Goal: Check status

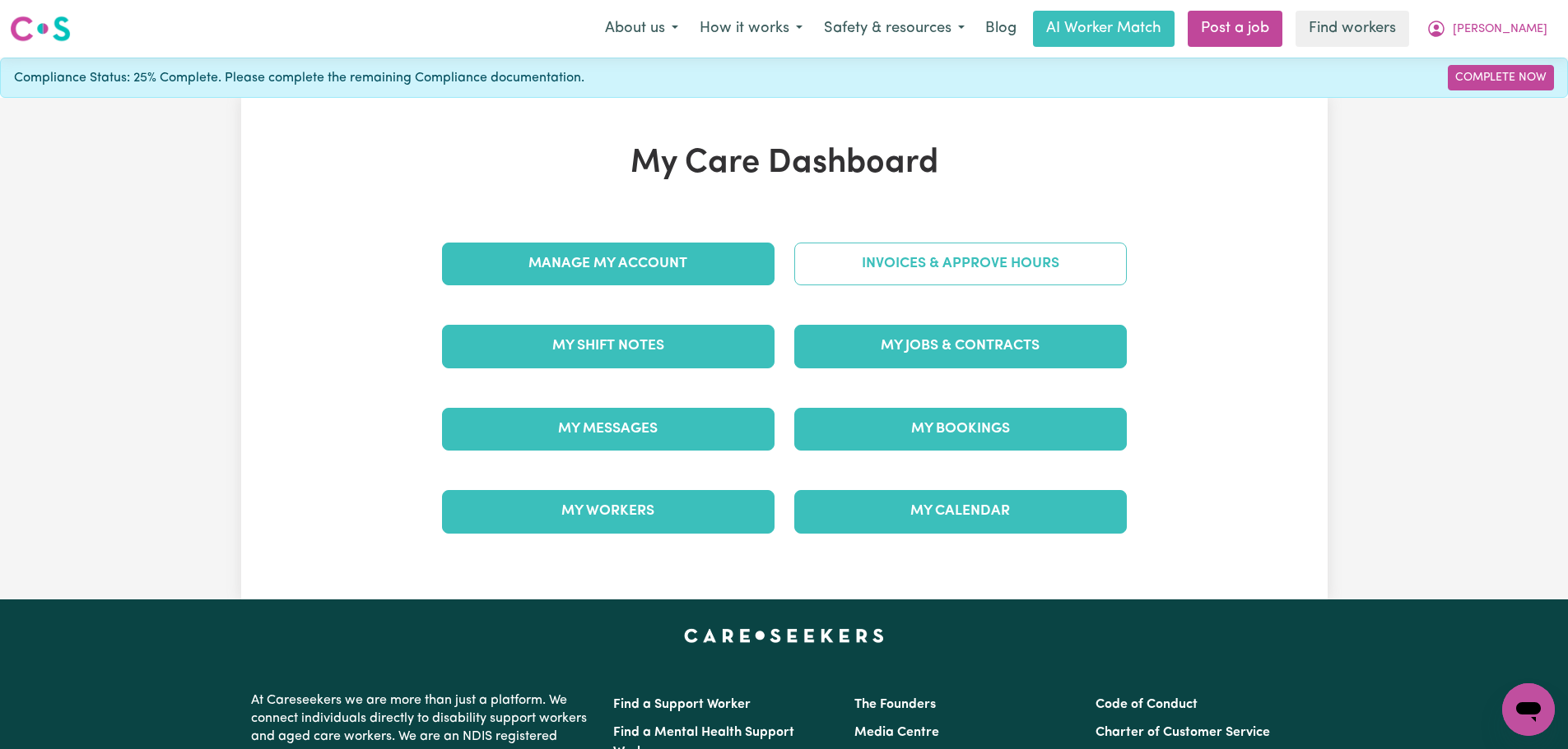
click at [849, 264] on link "Invoices & Approve Hours" at bounding box center [960, 264] width 333 height 43
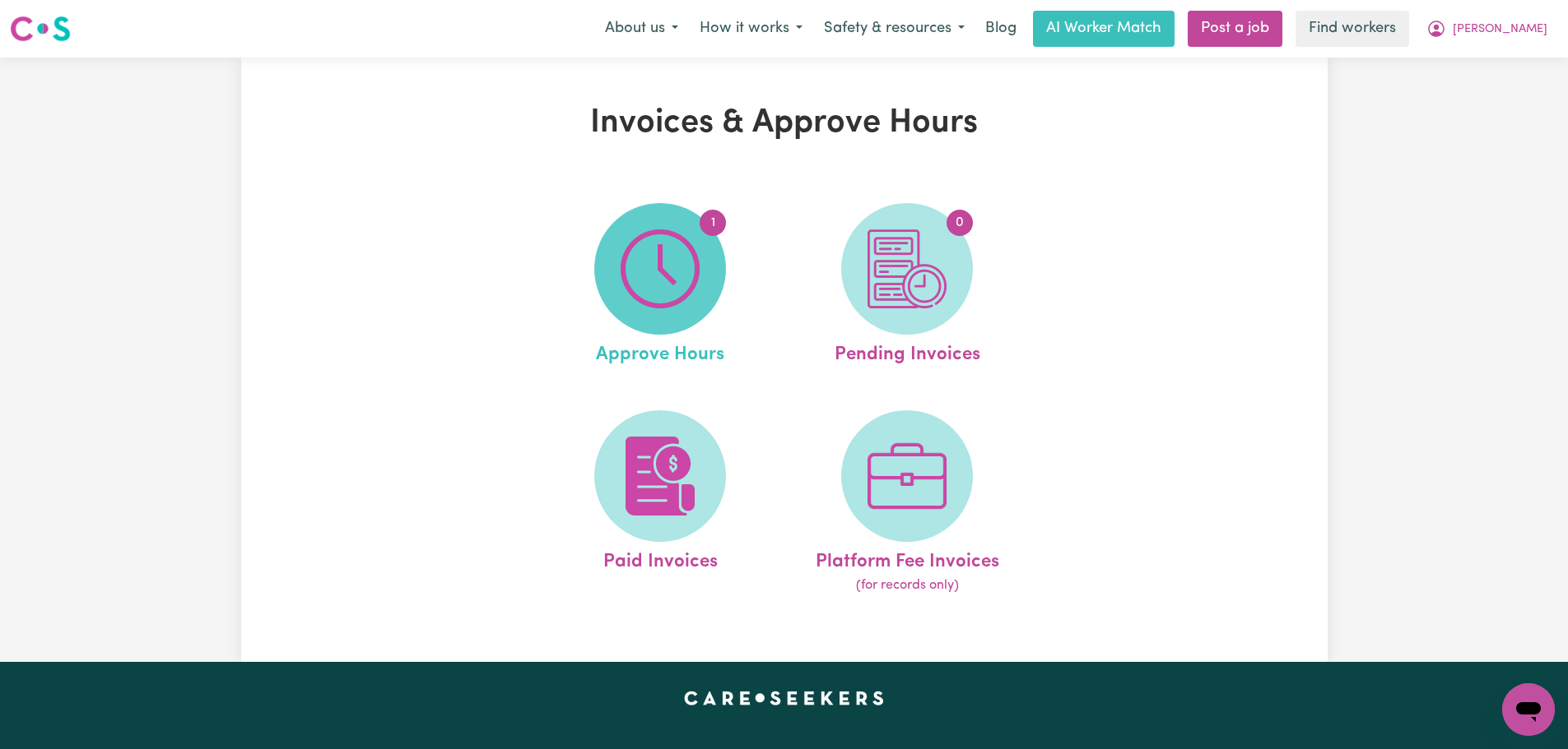
click at [714, 293] on span "1" at bounding box center [660, 269] width 132 height 132
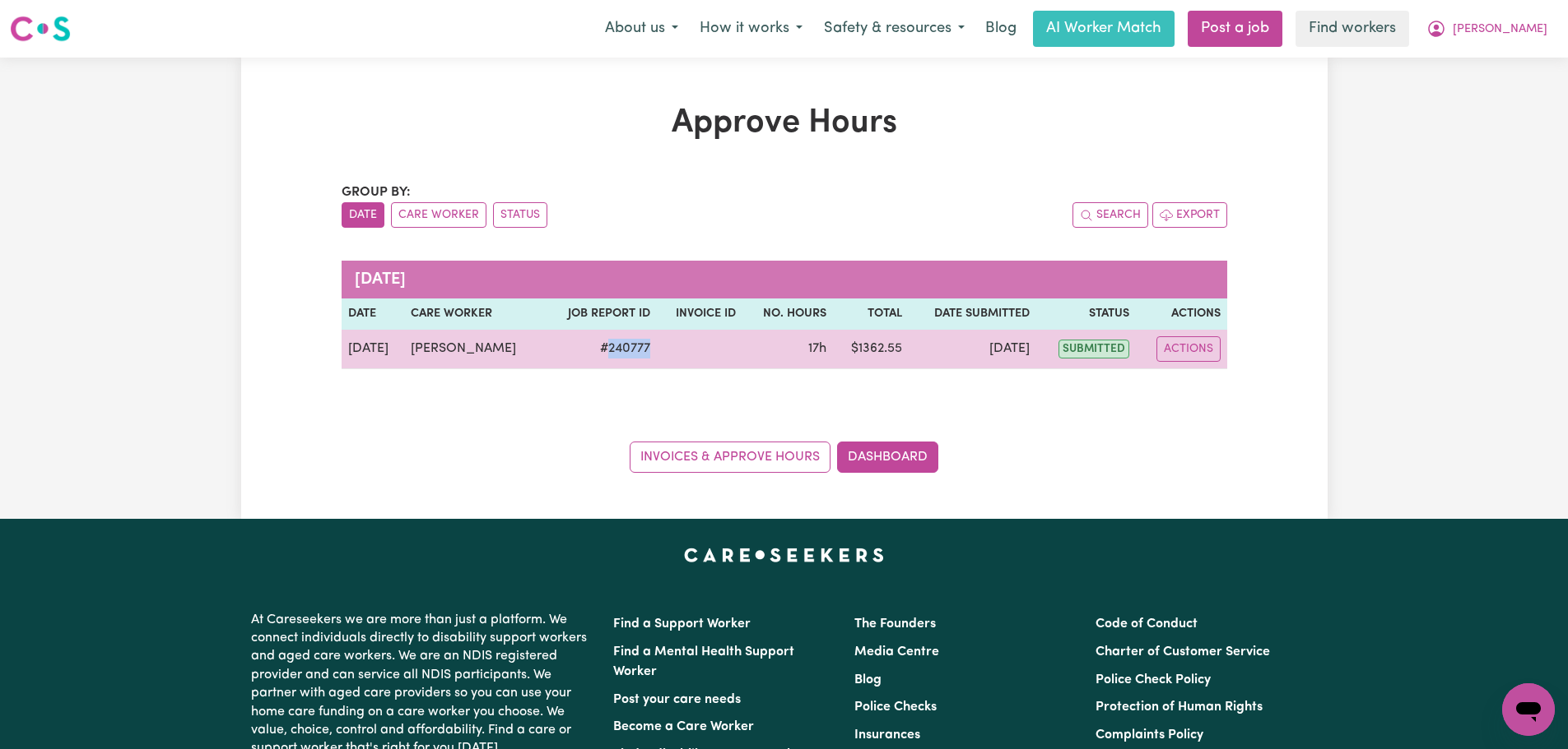
drag, startPoint x: 660, startPoint y: 349, endPoint x: 602, endPoint y: 351, distance: 58.0
click at [602, 351] on tr "[DATE] [PERSON_NAME] # 240777 17h $ 1362.55 [DATE] submitted Actions" at bounding box center [784, 349] width 886 height 39
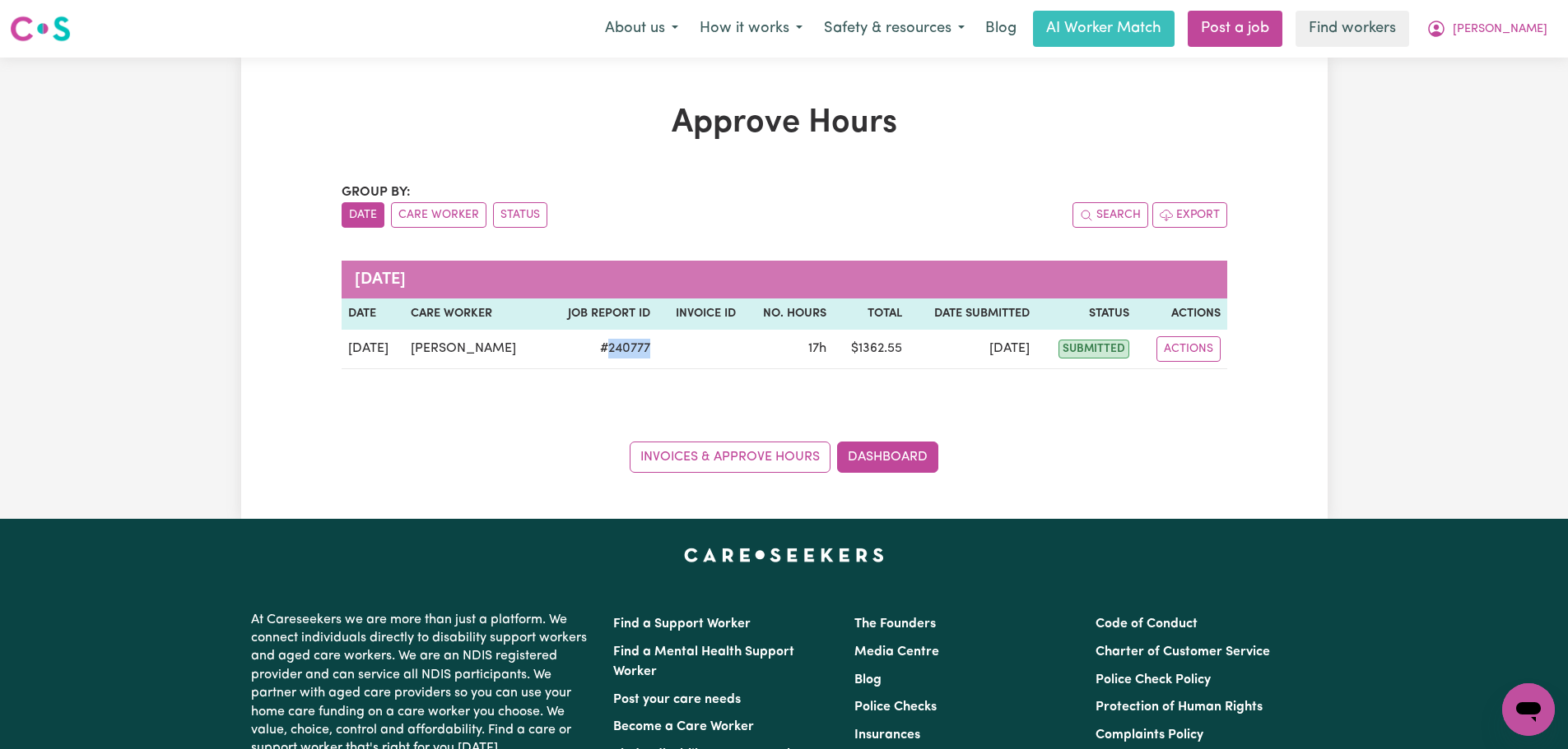
copy td "240777"
